Goal: Check status: Check status

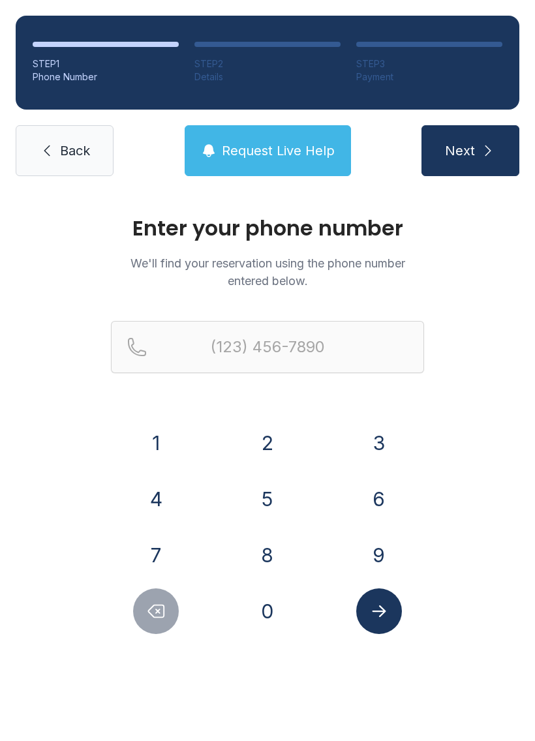
click at [385, 458] on button "3" at bounding box center [379, 443] width 46 height 46
click at [151, 431] on button "1" at bounding box center [156, 443] width 46 height 46
click at [263, 612] on button "0" at bounding box center [268, 611] width 46 height 46
click at [271, 562] on button "8" at bounding box center [268, 555] width 46 height 46
click at [155, 510] on button "4" at bounding box center [156, 499] width 46 height 46
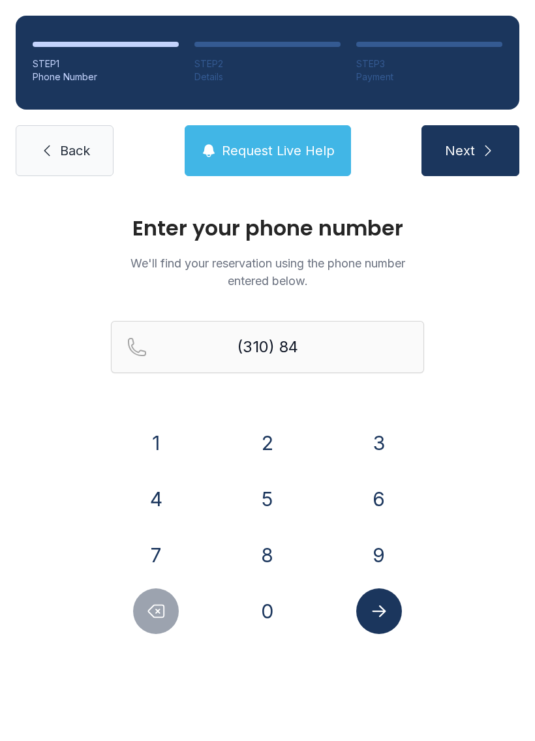
click at [372, 551] on button "9" at bounding box center [379, 555] width 46 height 46
click at [143, 436] on button "1" at bounding box center [156, 443] width 46 height 46
click at [273, 594] on button "0" at bounding box center [268, 611] width 46 height 46
click at [147, 430] on button "1" at bounding box center [156, 443] width 46 height 46
click at [164, 558] on button "7" at bounding box center [156, 555] width 46 height 46
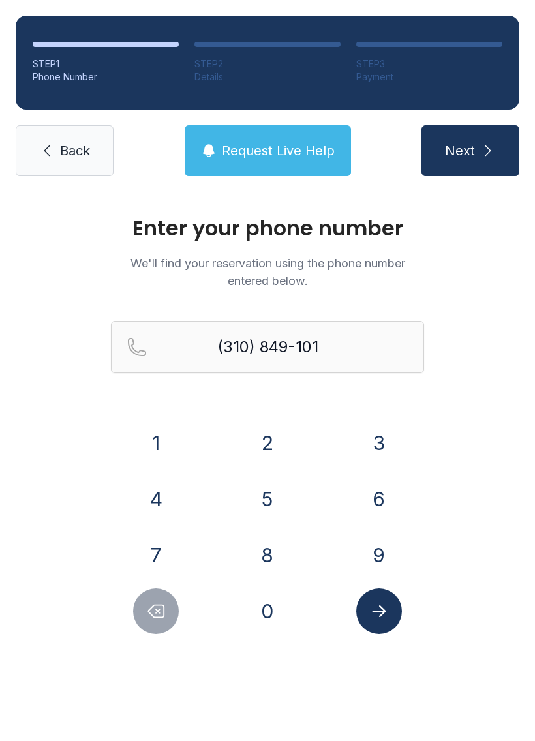
type input "[PHONE_NUMBER]"
click at [373, 610] on icon "Submit lookup form" at bounding box center [379, 611] width 14 height 12
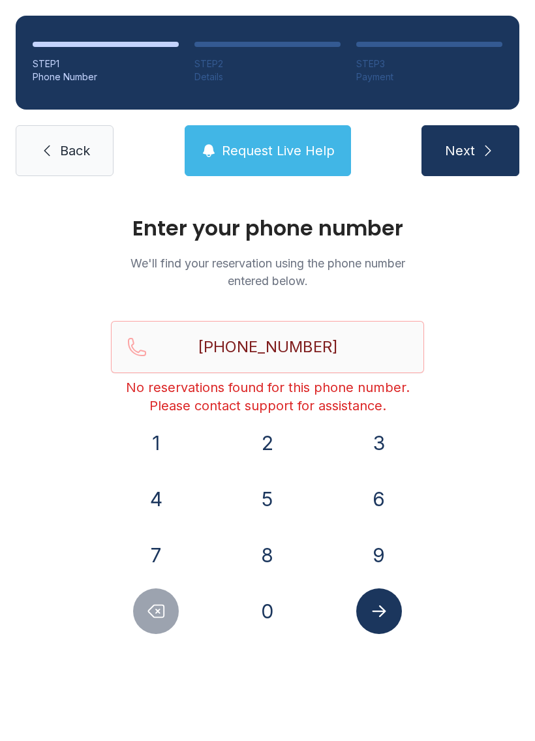
click at [76, 163] on link "Back" at bounding box center [65, 150] width 98 height 51
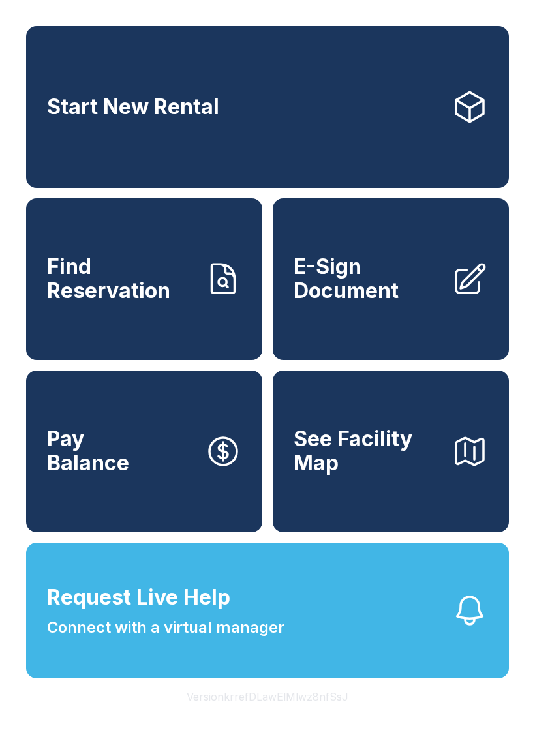
click at [187, 300] on span "Find Reservation" at bounding box center [120, 279] width 147 height 48
click at [207, 639] on span "Connect with a virtual manager" at bounding box center [165, 627] width 237 height 23
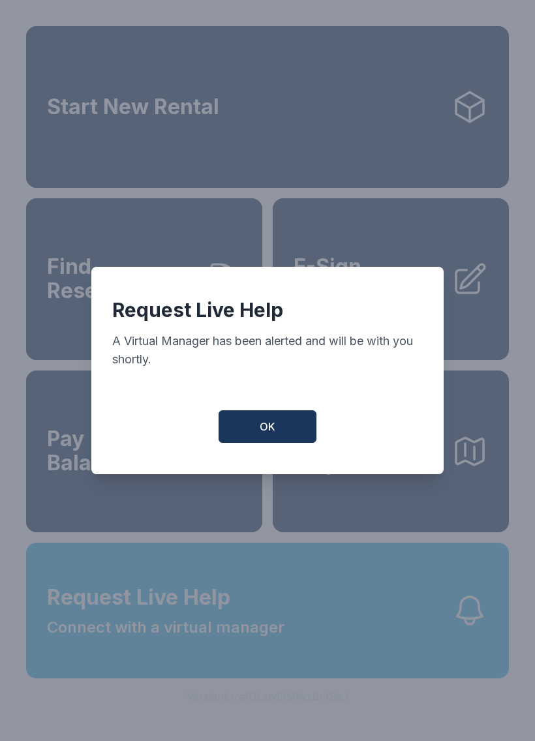
click at [275, 434] on span "OK" at bounding box center [268, 427] width 16 height 16
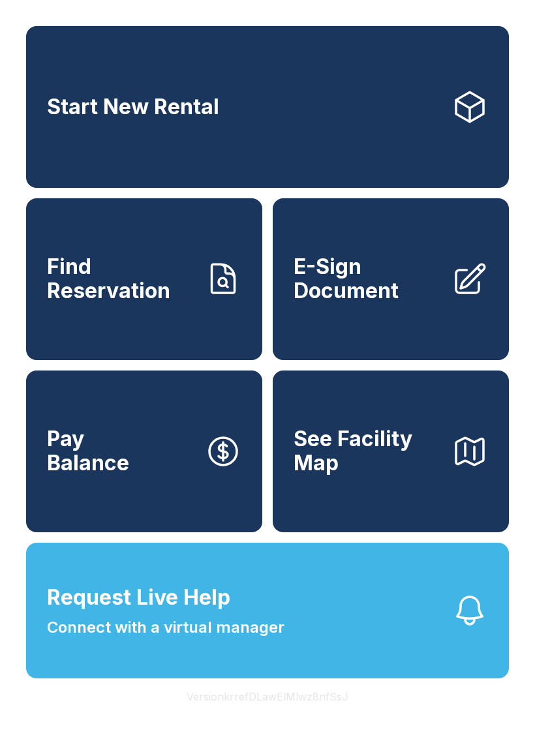
click at [269, 619] on span "Request Live Help Connect with a virtual manager" at bounding box center [165, 610] width 237 height 57
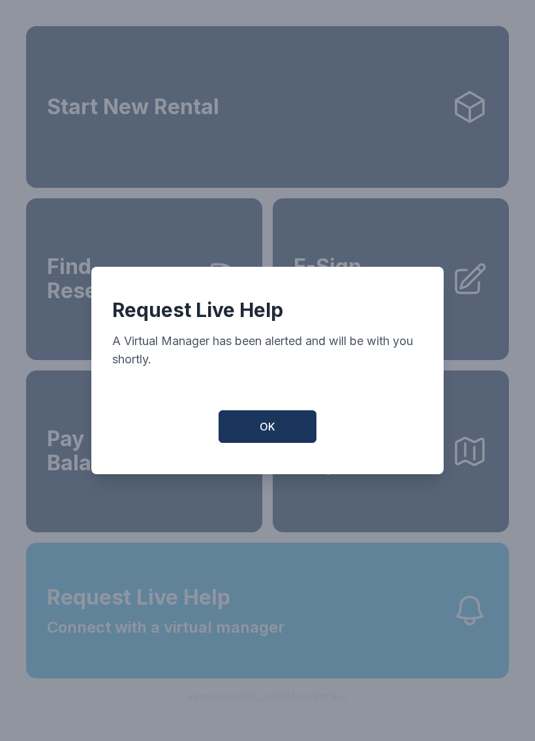
click at [286, 435] on button "OK" at bounding box center [267, 426] width 98 height 33
